Goal: Information Seeking & Learning: Find specific fact

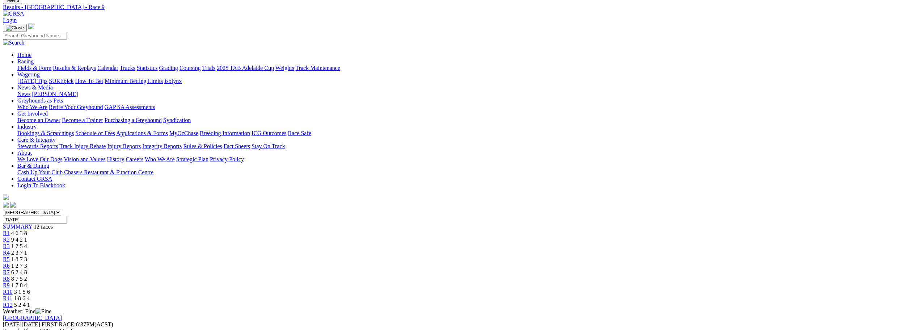
scroll to position [109, 0]
